Goal: Book appointment/travel/reservation

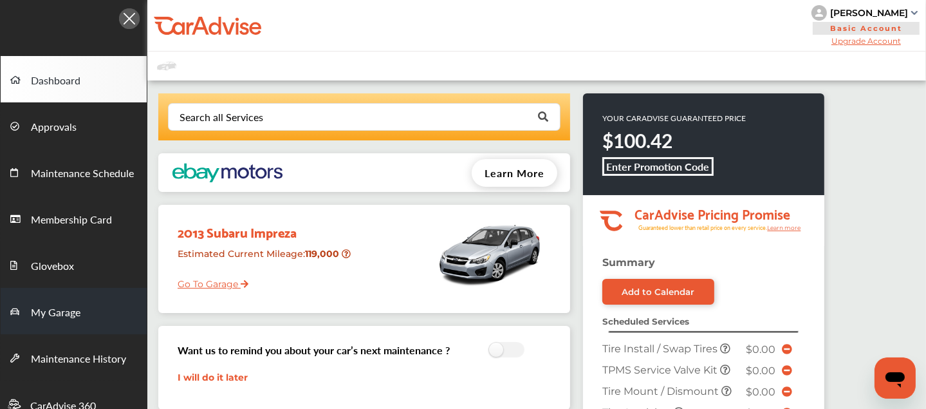
click at [62, 310] on span "My Garage" at bounding box center [56, 312] width 50 height 17
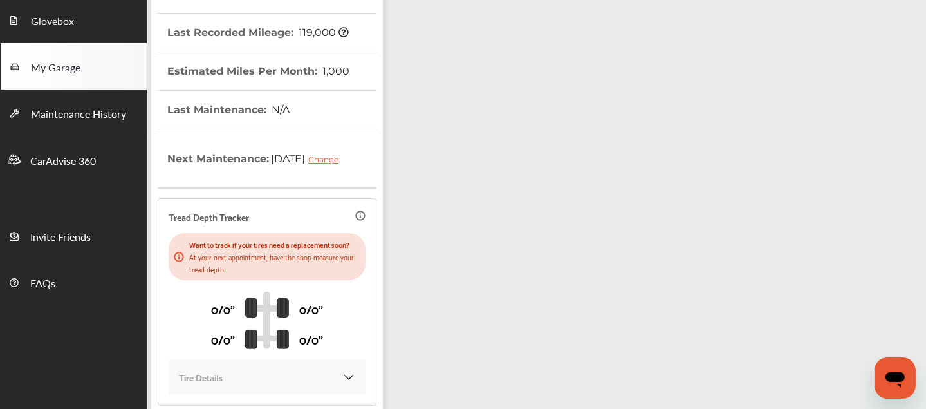
scroll to position [366, 0]
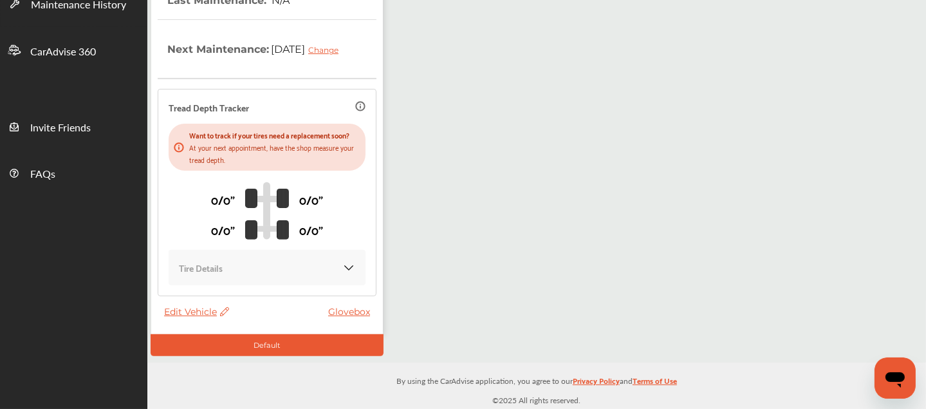
click at [192, 313] on span "Edit Vehicle" at bounding box center [196, 312] width 65 height 12
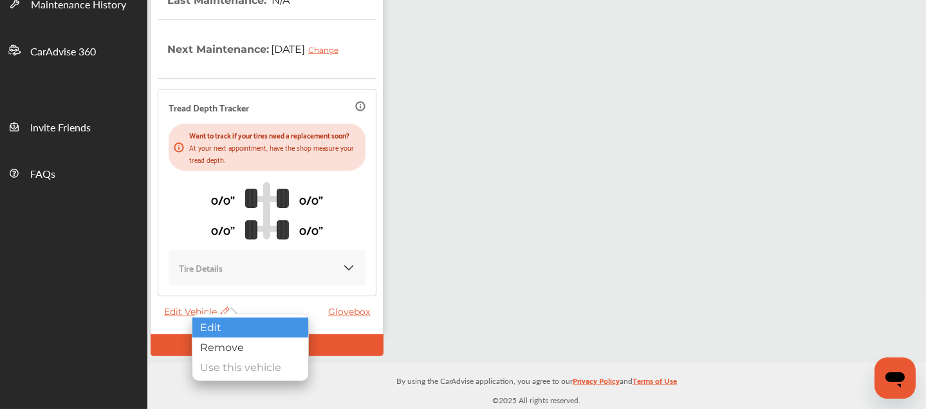
click at [218, 320] on div "Edit" at bounding box center [250, 327] width 116 height 20
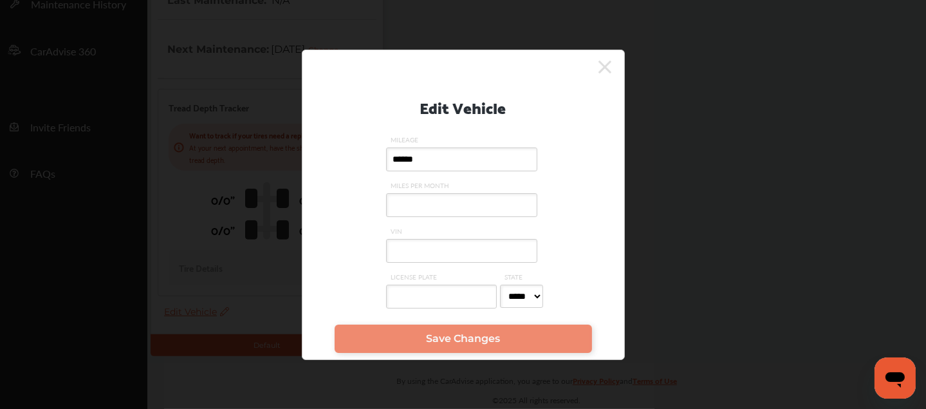
click at [413, 255] on input "VIN" at bounding box center [461, 251] width 151 height 24
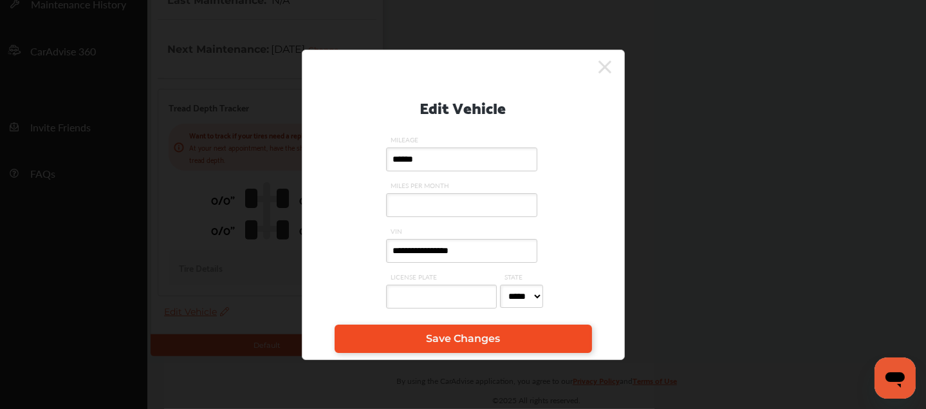
type input "**********"
click at [419, 340] on link "Save Changes" at bounding box center [463, 338] width 257 height 28
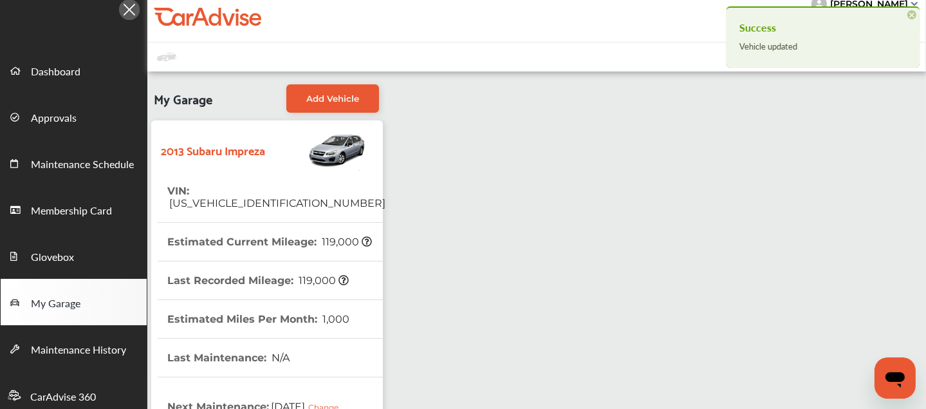
scroll to position [0, 0]
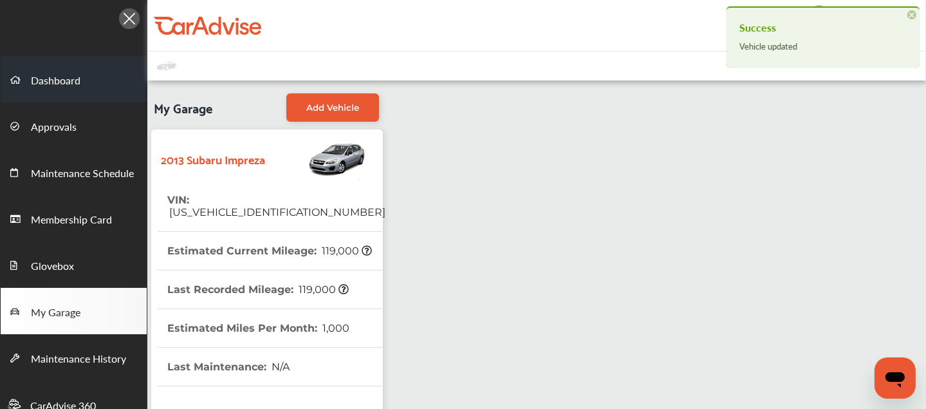
click at [70, 82] on span "Dashboard" at bounding box center [56, 81] width 50 height 17
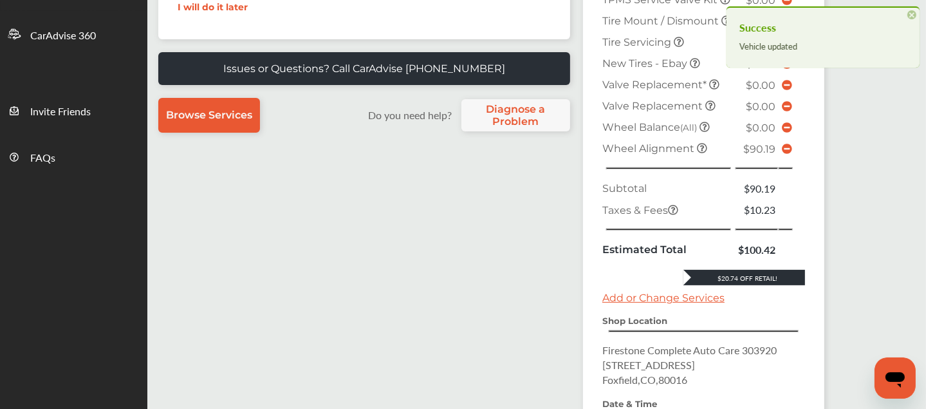
scroll to position [371, 0]
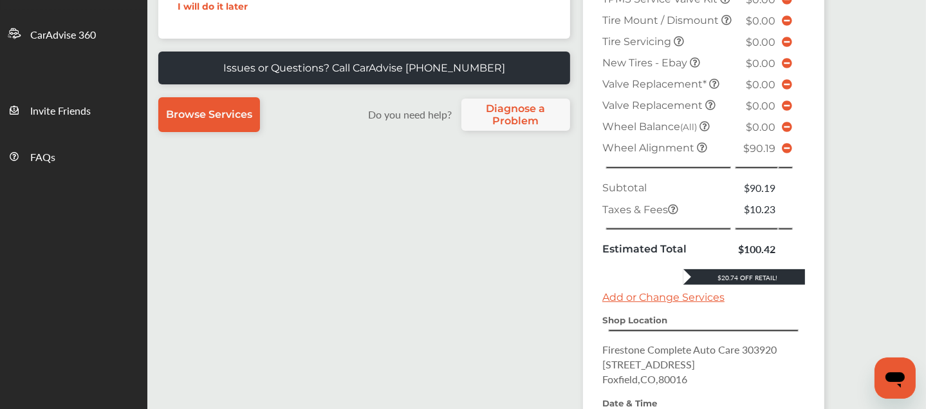
click at [785, 153] on icon at bounding box center [787, 148] width 10 height 10
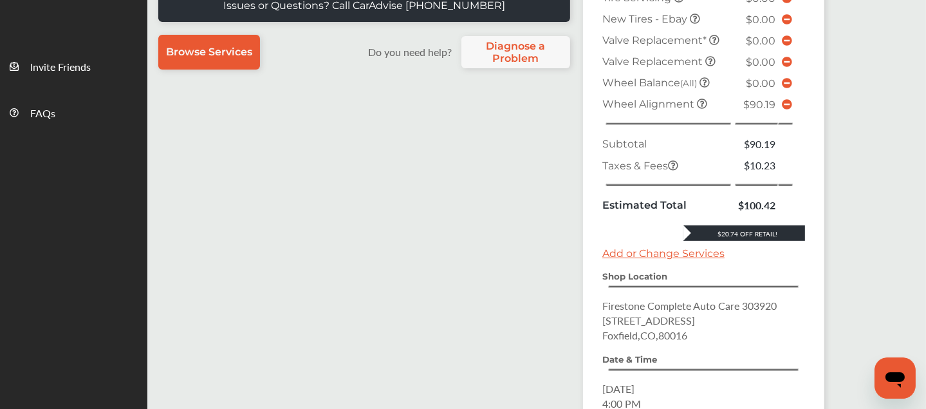
scroll to position [420, 0]
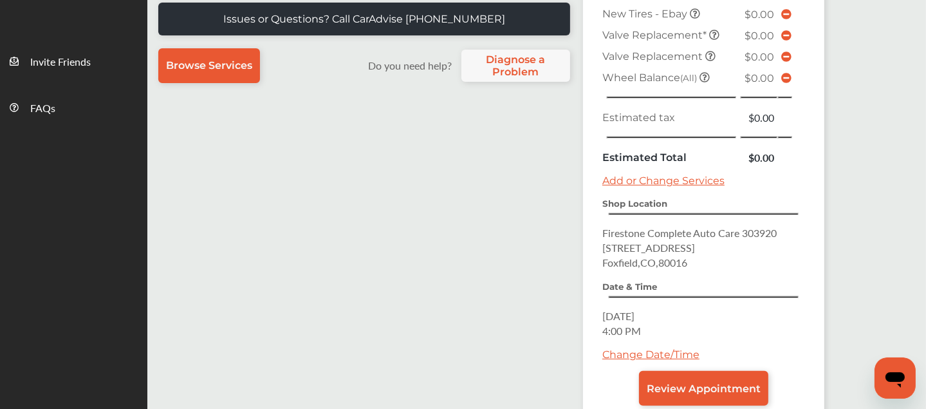
click at [641, 348] on link "Change Date/Time" at bounding box center [650, 354] width 97 height 12
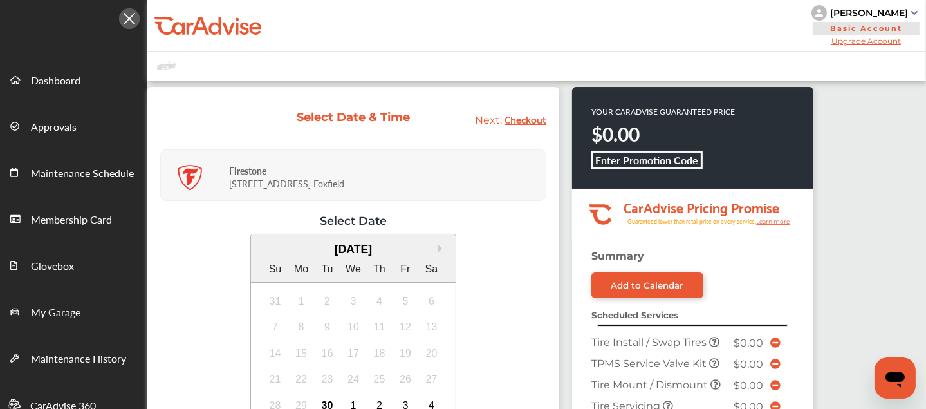
scroll to position [232, 0]
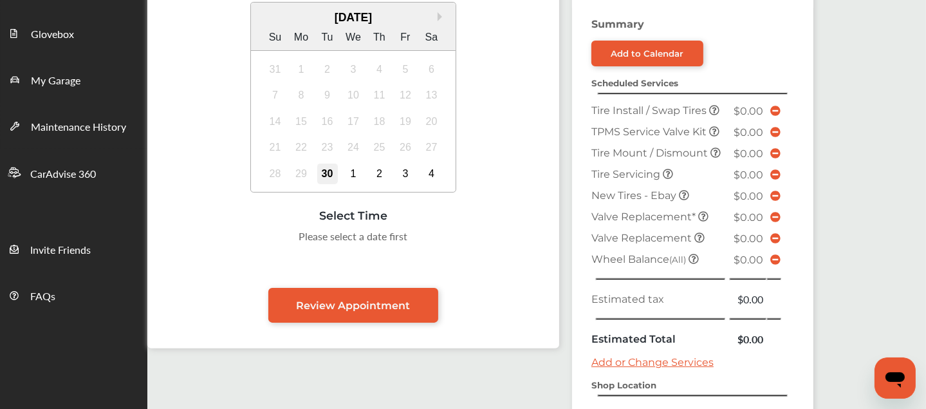
click at [326, 172] on div "30" at bounding box center [327, 173] width 21 height 21
click at [322, 239] on div "4:00 PM" at bounding box center [321, 239] width 60 height 23
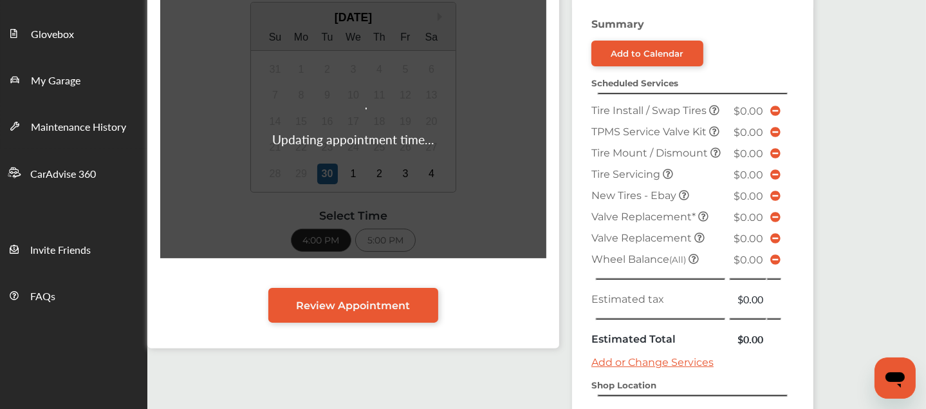
click at [348, 286] on div "Updating appointment time... Select Date Next Month [DATE] Su Mo Tu We Th Fr Sa…" at bounding box center [353, 135] width 386 height 306
click at [353, 303] on span "Review Appointment" at bounding box center [354, 305] width 114 height 12
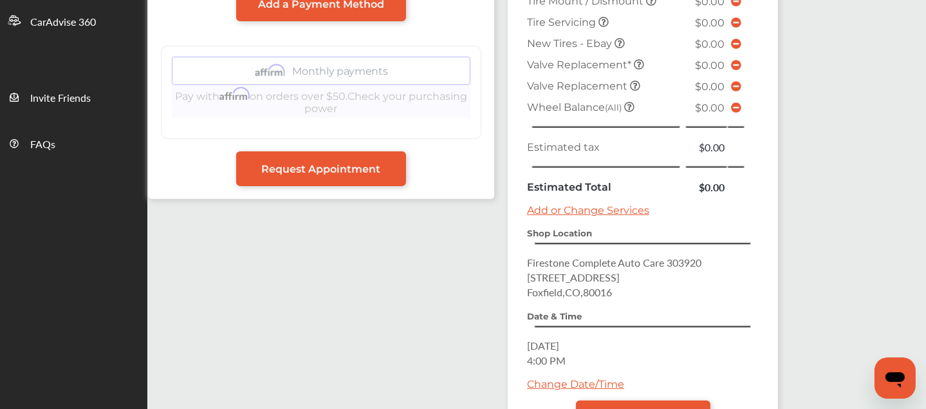
scroll to position [487, 0]
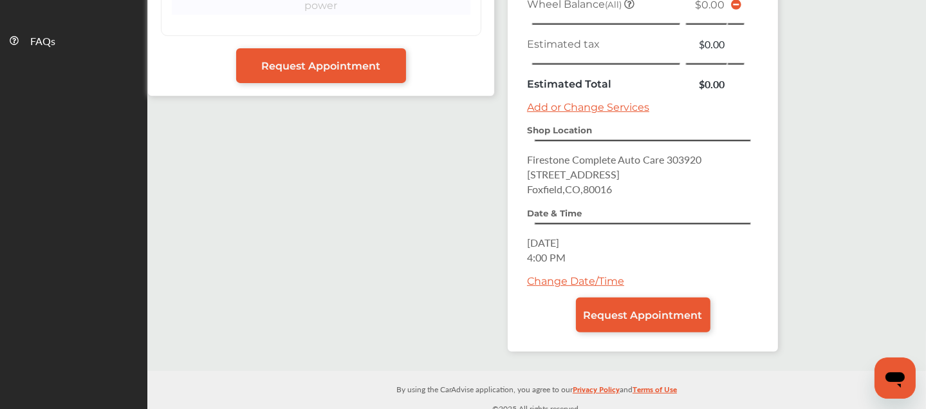
click at [600, 329] on div "Summary Add to Calendar Scheduled Services Tire Install / Swap Tires $0.00 TPMS…" at bounding box center [643, 57] width 270 height 588
click at [608, 319] on link "Request Appointment" at bounding box center [643, 314] width 134 height 35
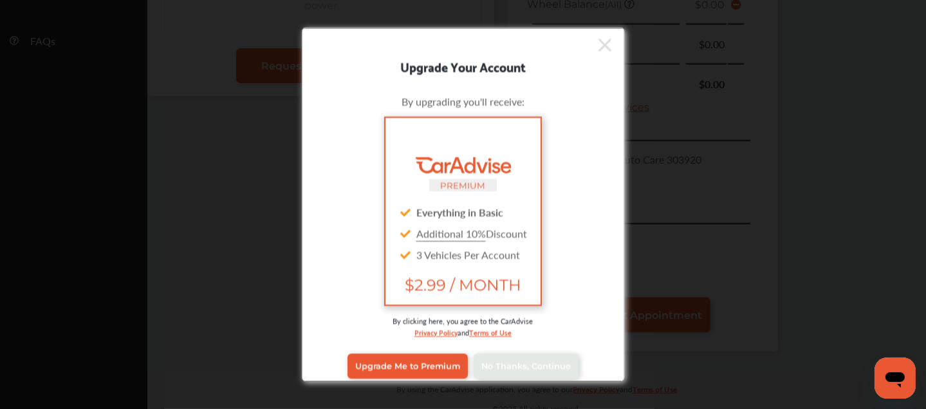
click at [533, 384] on div "Upgrade Your Account By upgrading you'll receive: PREMIUM Everything in Basic A…" at bounding box center [463, 204] width 926 height 409
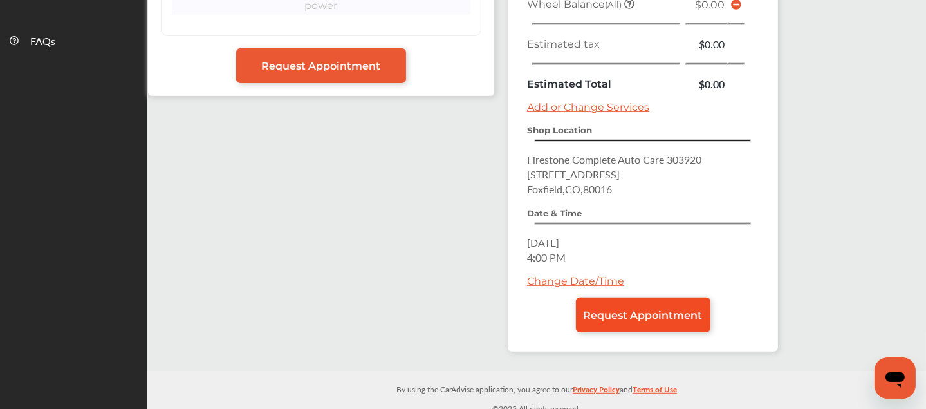
click at [618, 311] on span "Request Appointment" at bounding box center [643, 315] width 119 height 12
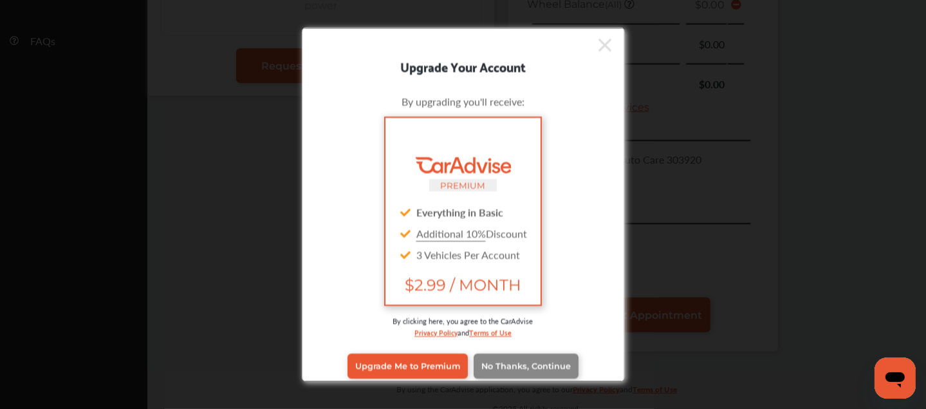
click at [567, 361] on link "No Thanks, Continue" at bounding box center [526, 365] width 105 height 24
